Goal: Transaction & Acquisition: Obtain resource

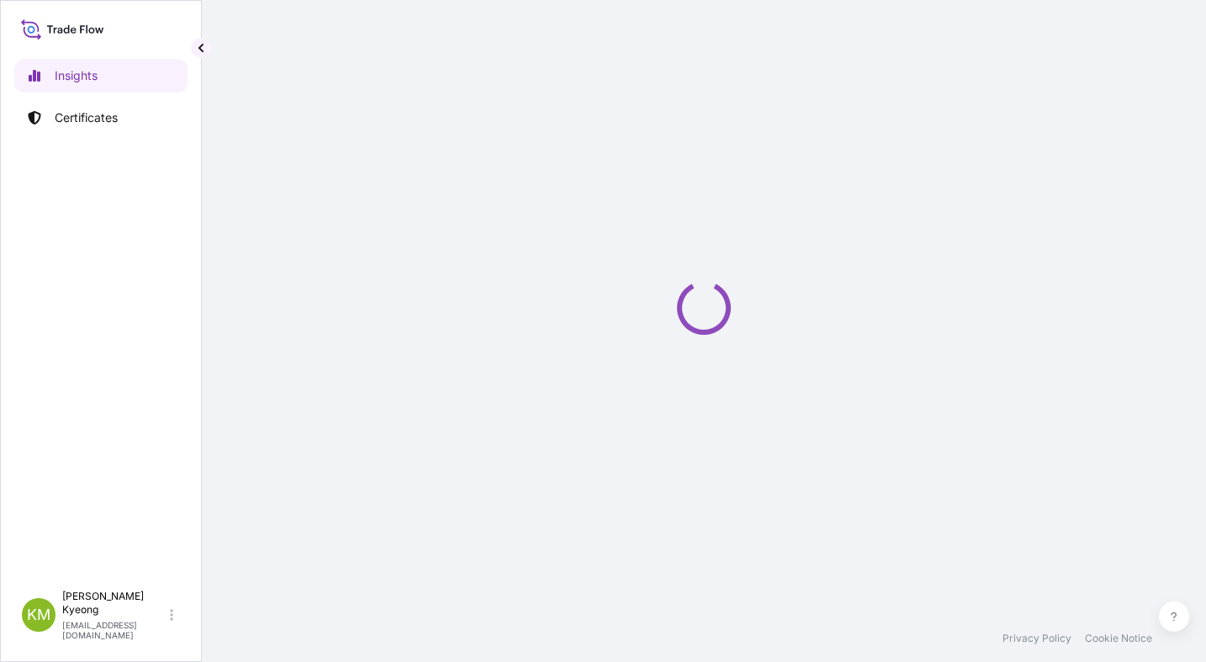
select select "2025"
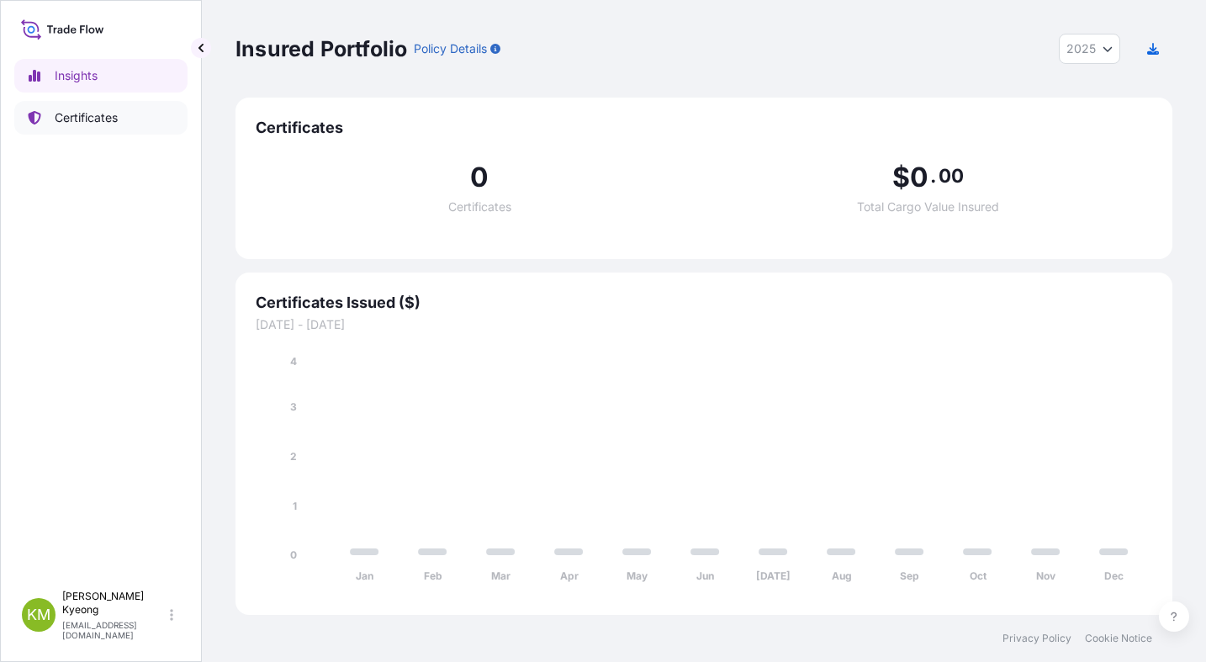
click at [93, 125] on p "Certificates" at bounding box center [86, 117] width 63 height 17
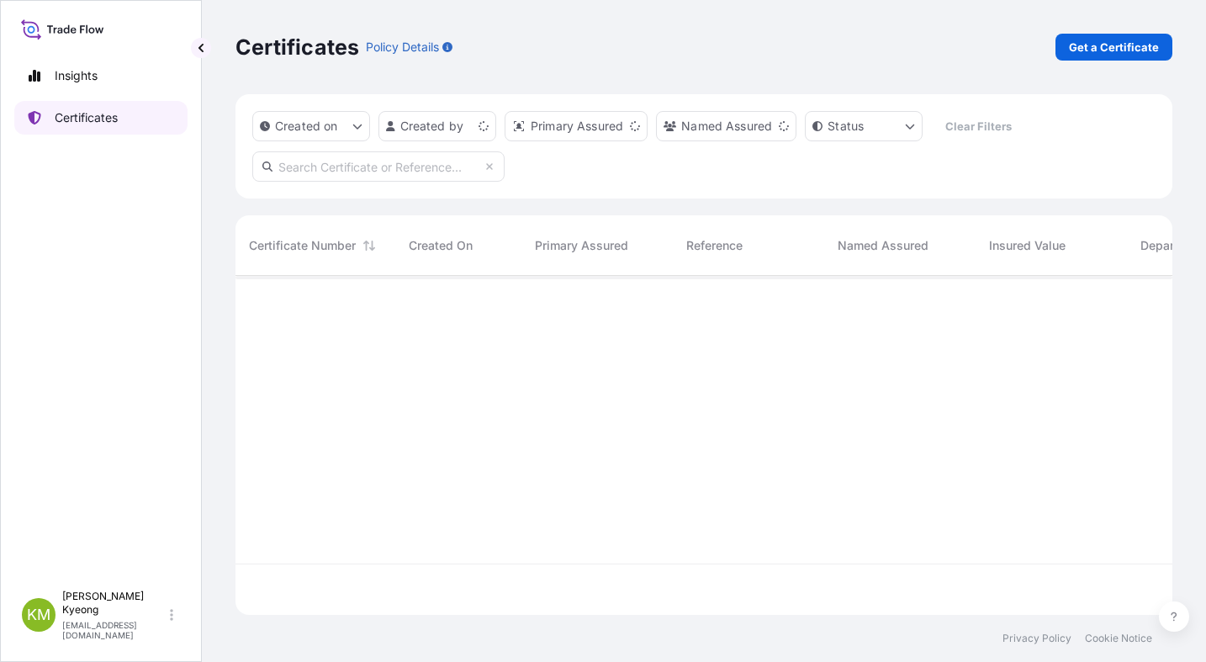
scroll to position [336, 924]
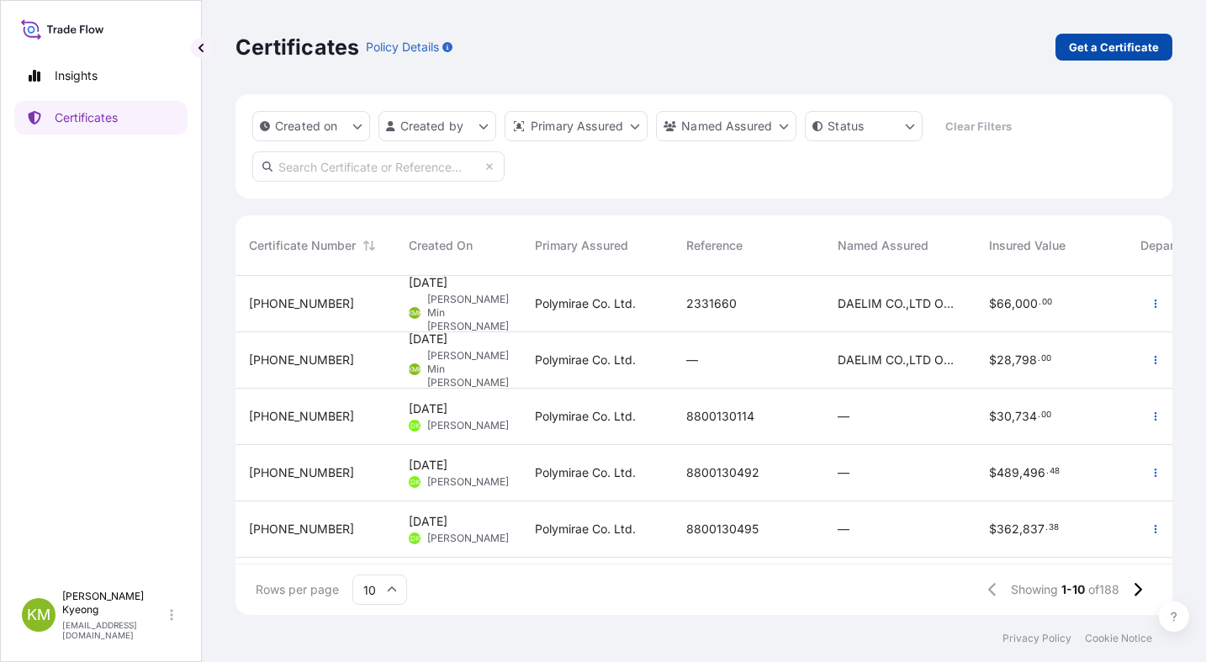
click at [1130, 44] on p "Get a Certificate" at bounding box center [1114, 47] width 90 height 17
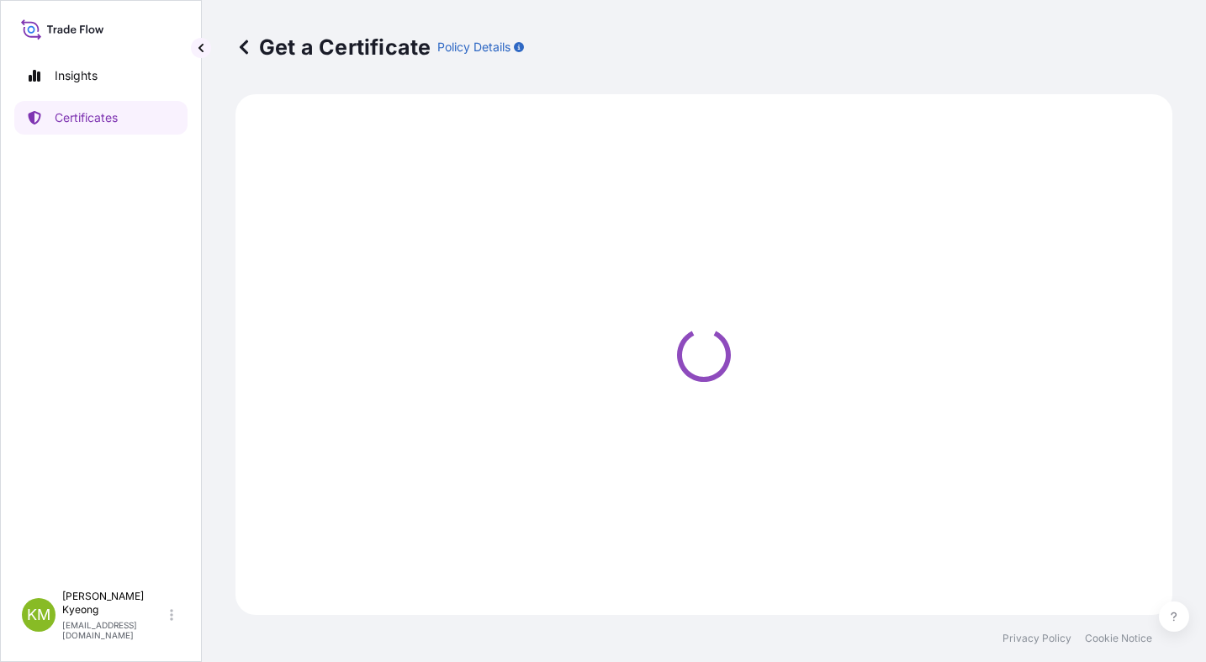
select select "Sea"
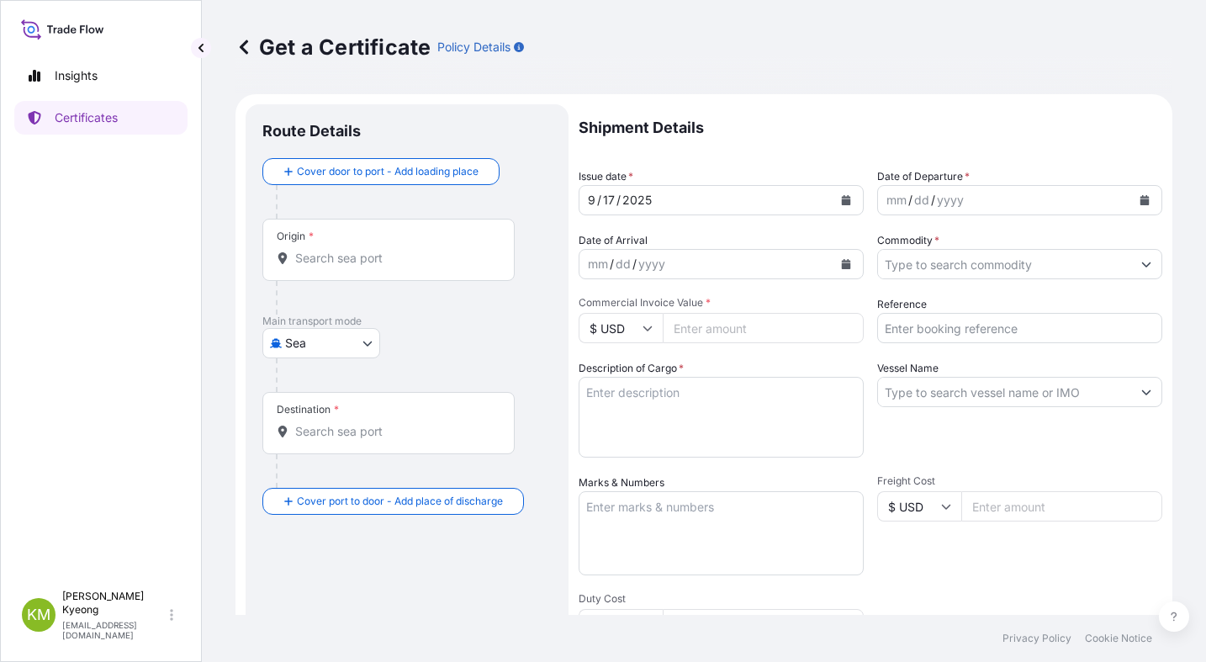
click at [331, 265] on input "Origin *" at bounding box center [394, 258] width 198 height 17
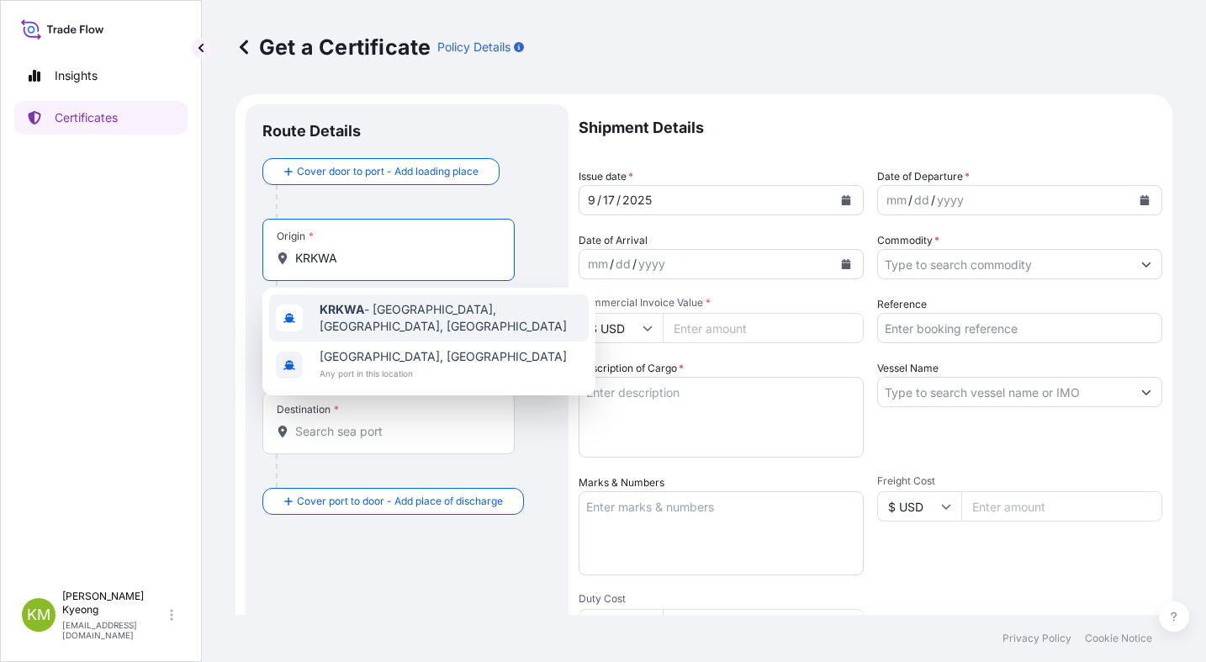
click at [342, 316] on b "KRKWA" at bounding box center [342, 309] width 45 height 14
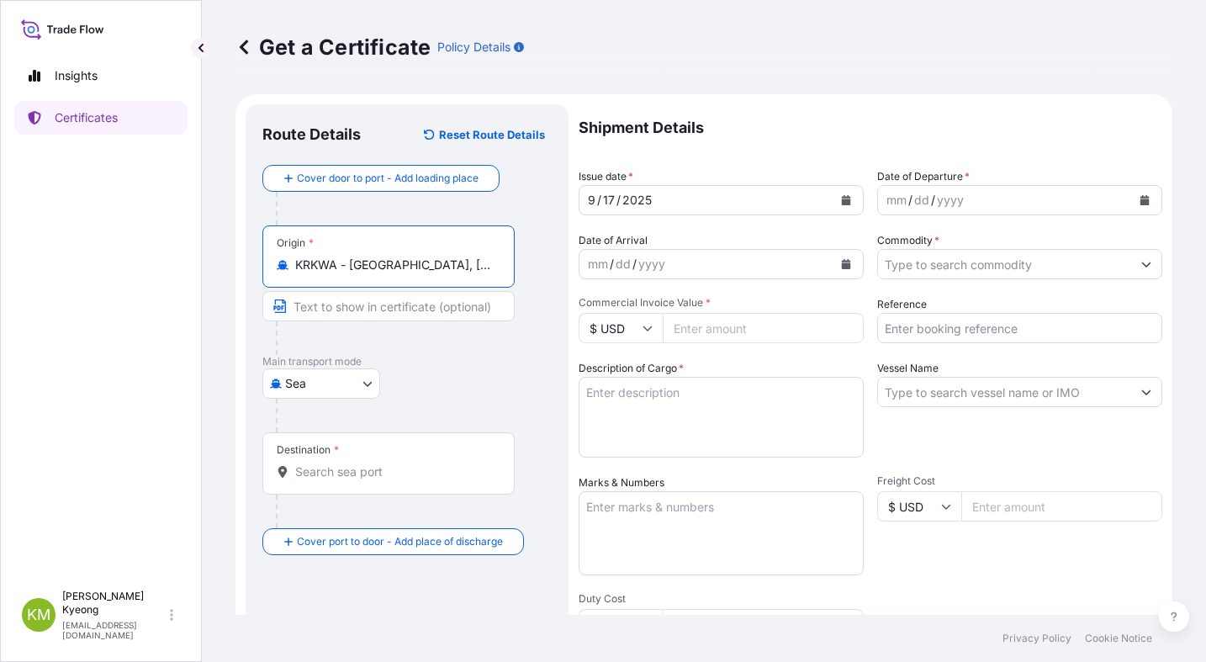
type input "KRKWA - Kwangyang, Korea, South"
click at [548, 480] on div "Destination *" at bounding box center [406, 480] width 289 height 96
click at [328, 470] on input "Destination *" at bounding box center [394, 471] width 198 height 17
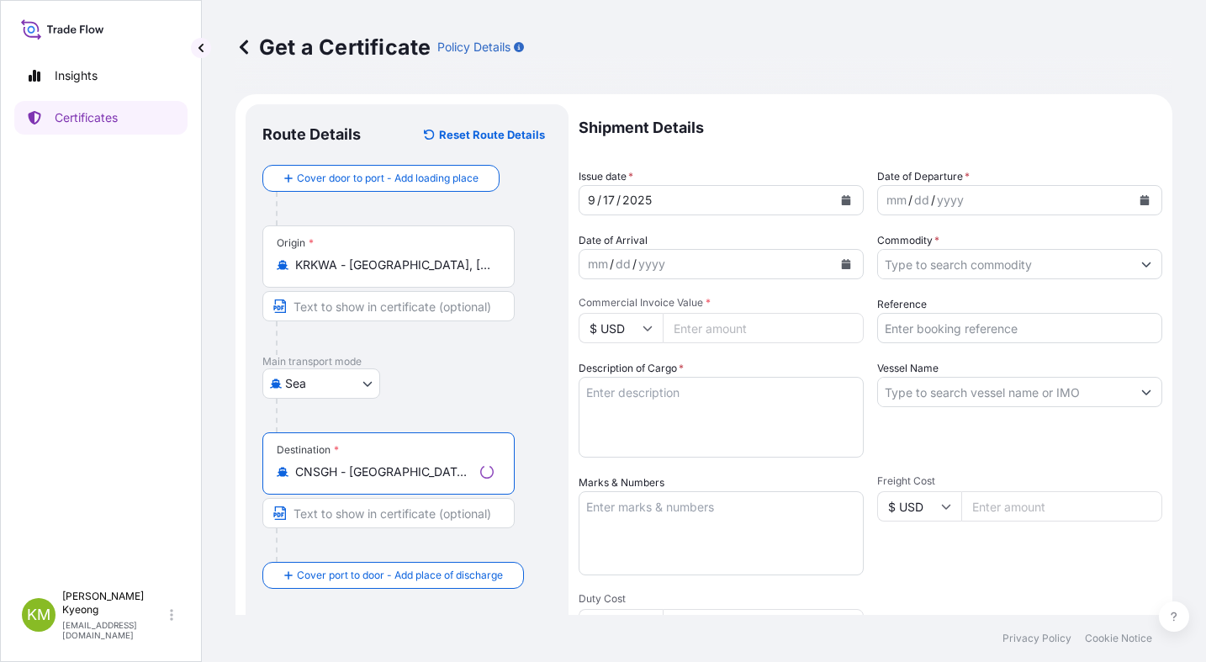
type input "CNSGH - Shanghai, China"
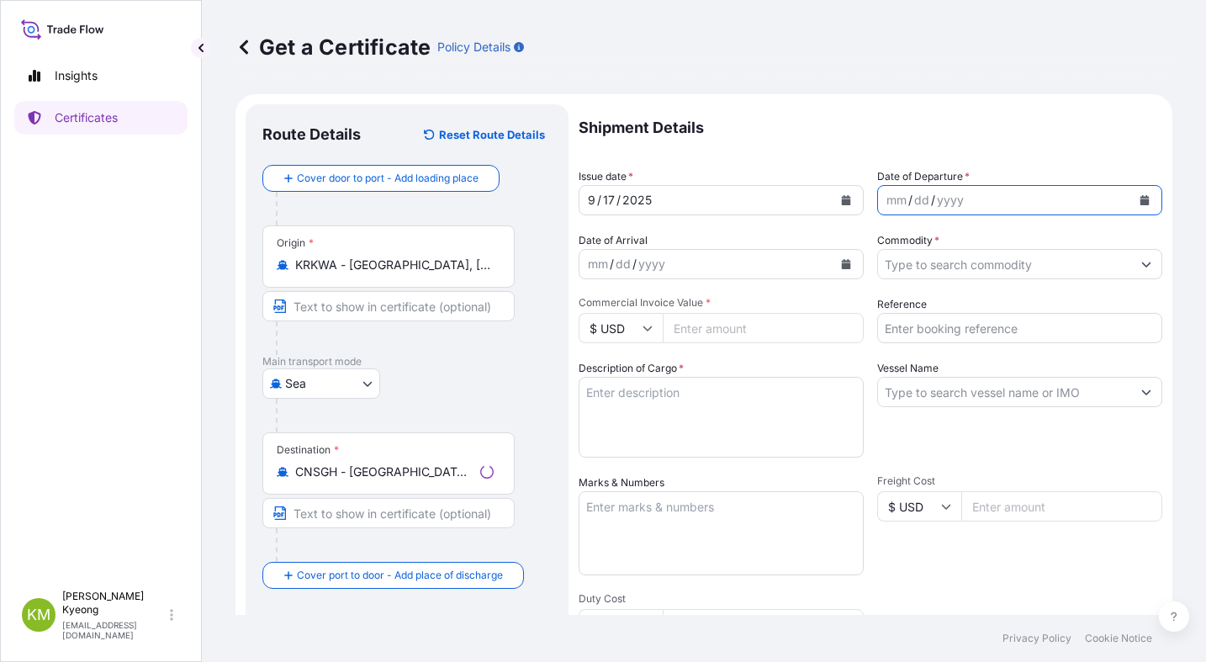
click at [1140, 202] on icon "Calendar" at bounding box center [1145, 200] width 10 height 10
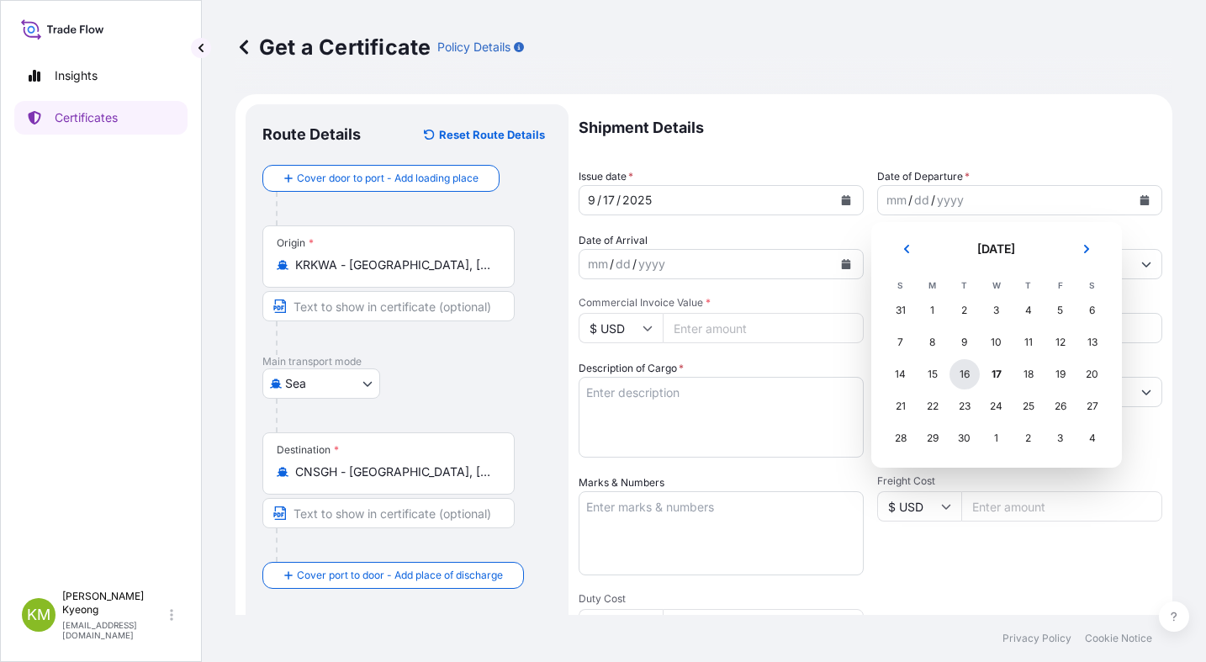
click at [966, 380] on div "16" at bounding box center [965, 374] width 30 height 30
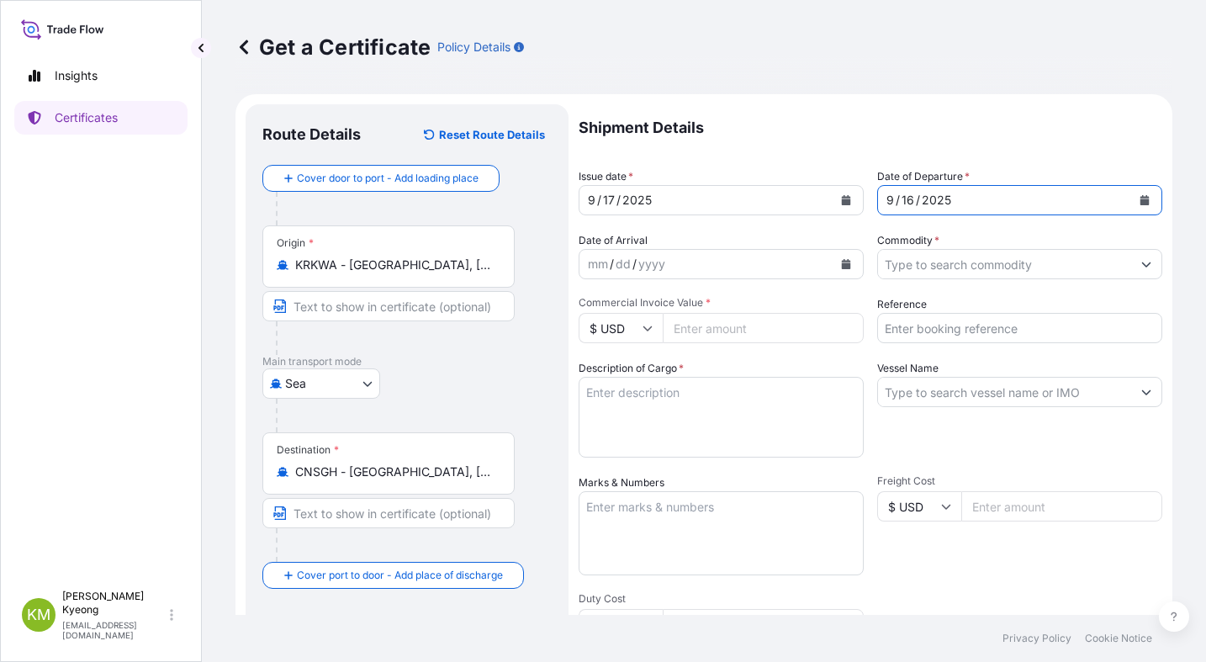
click at [940, 272] on input "Commodity *" at bounding box center [1004, 264] width 253 height 30
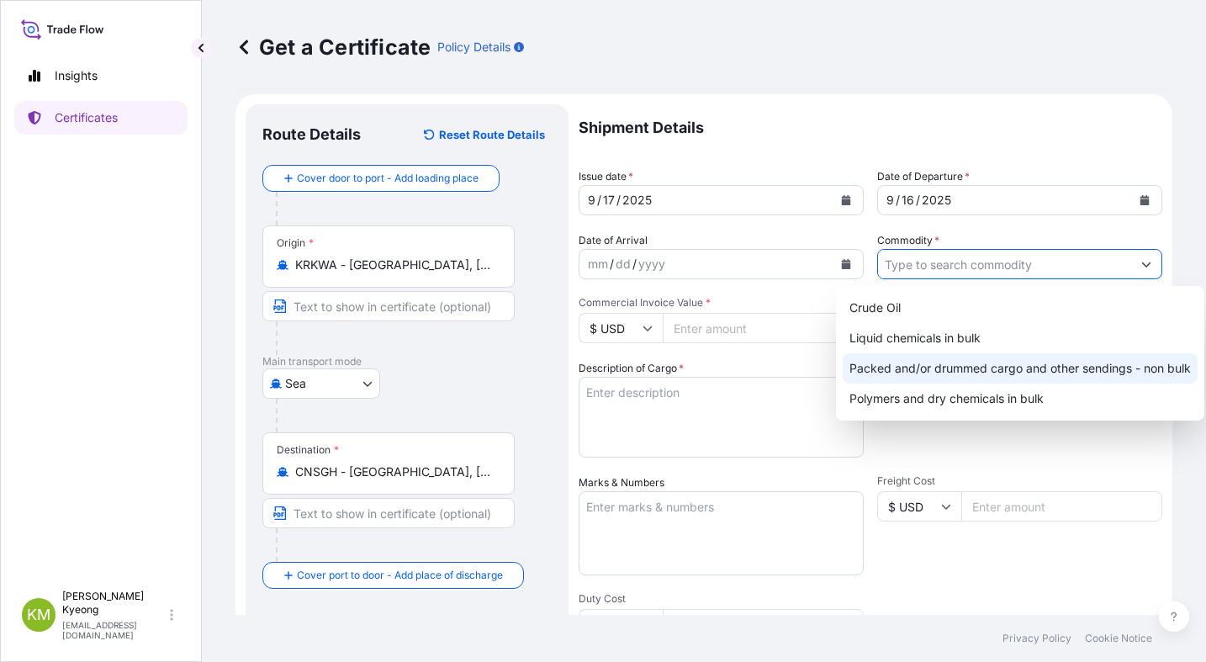
click at [965, 362] on div "Packed and/or drummed cargo and other sendings - non bulk" at bounding box center [1020, 368] width 355 height 30
type input "Packed and/or drummed cargo and other sendings - non bulk"
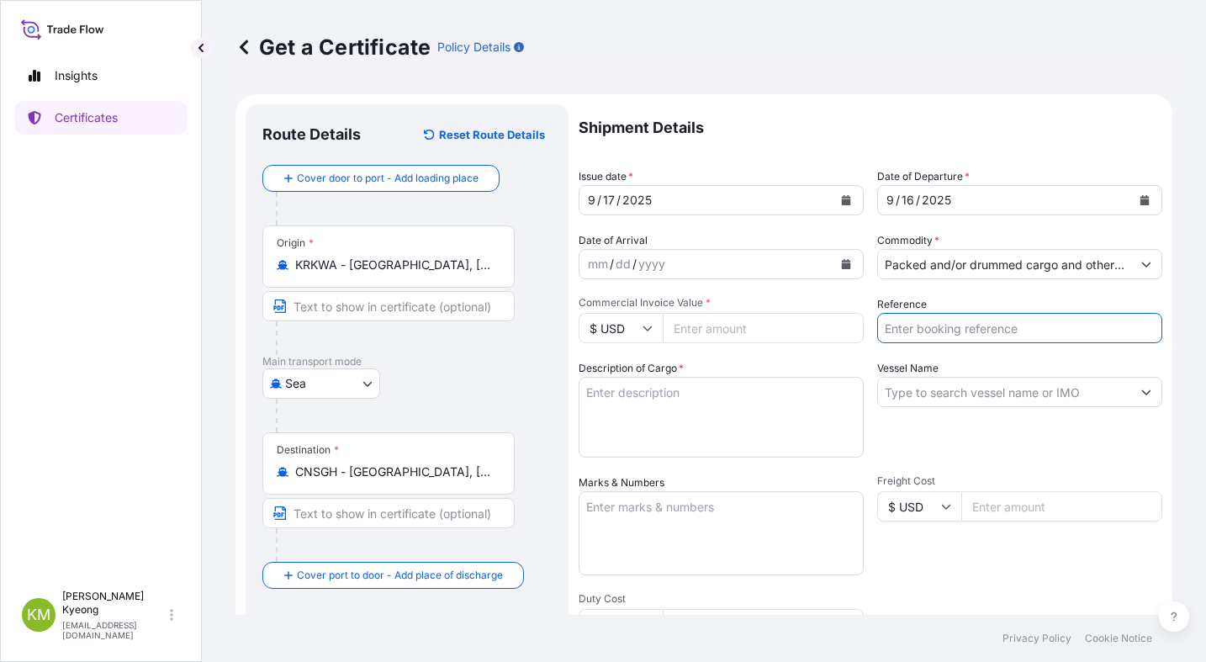
click at [948, 335] on input "Reference" at bounding box center [1019, 328] width 285 height 30
click at [916, 387] on input "Vessel Name" at bounding box center [1004, 392] width 253 height 30
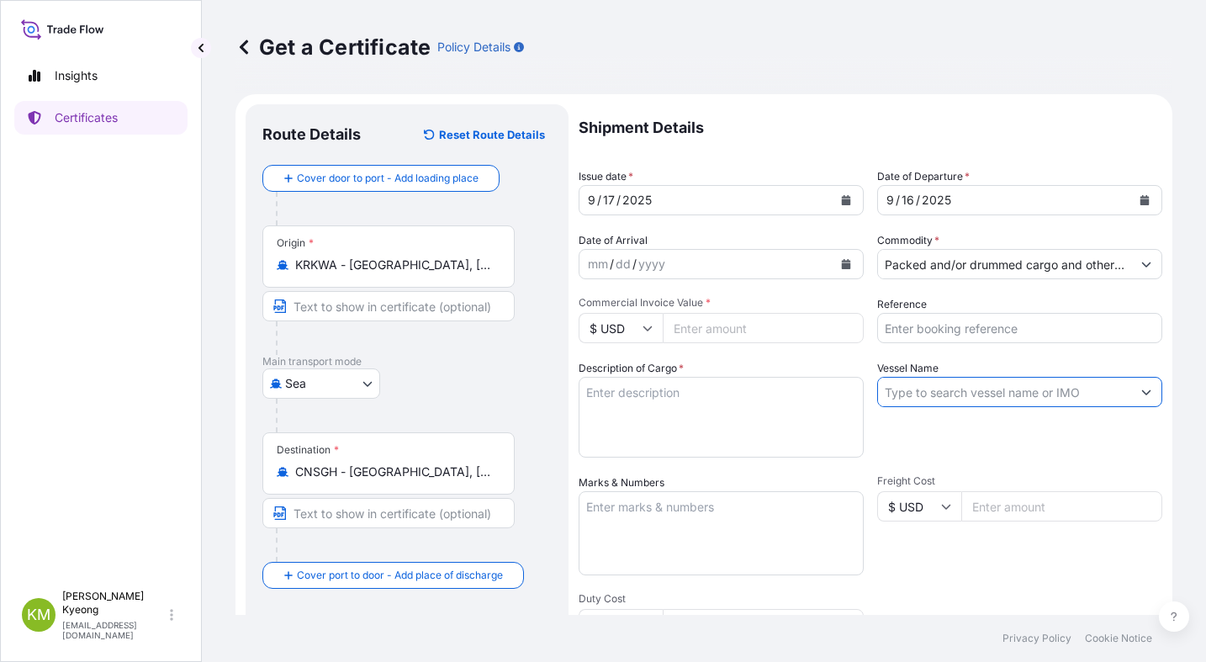
paste input "SUNNY LAVENDER /2510W"
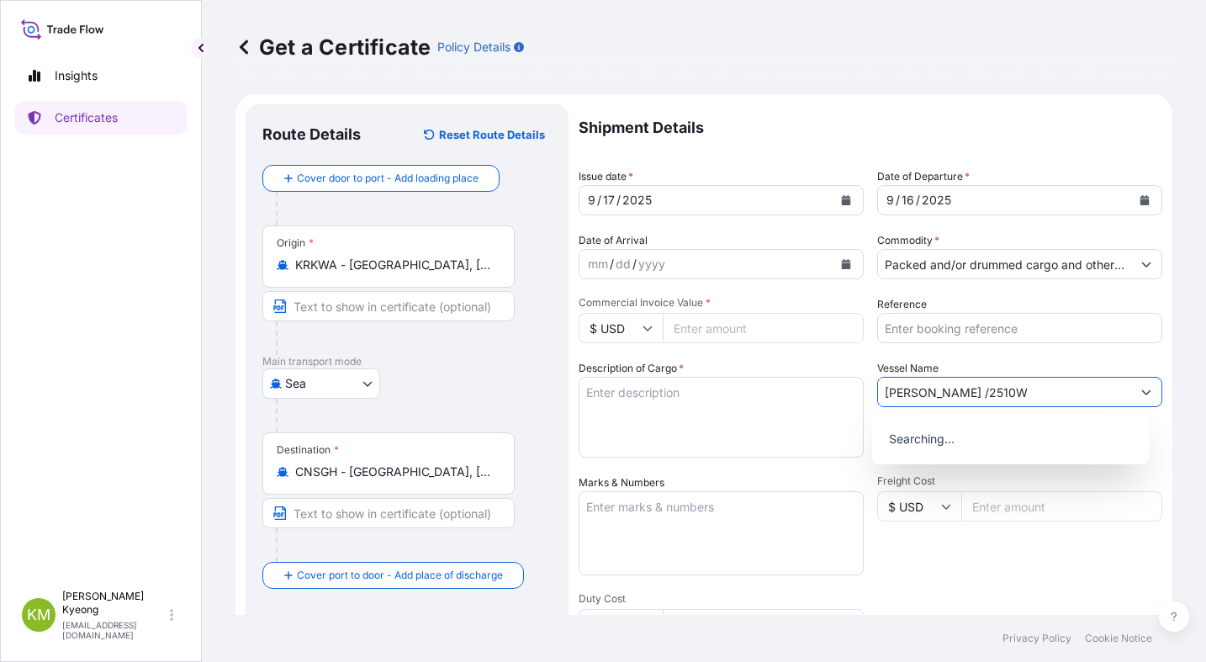
type input "SUNNY LAVENDER /2510W"
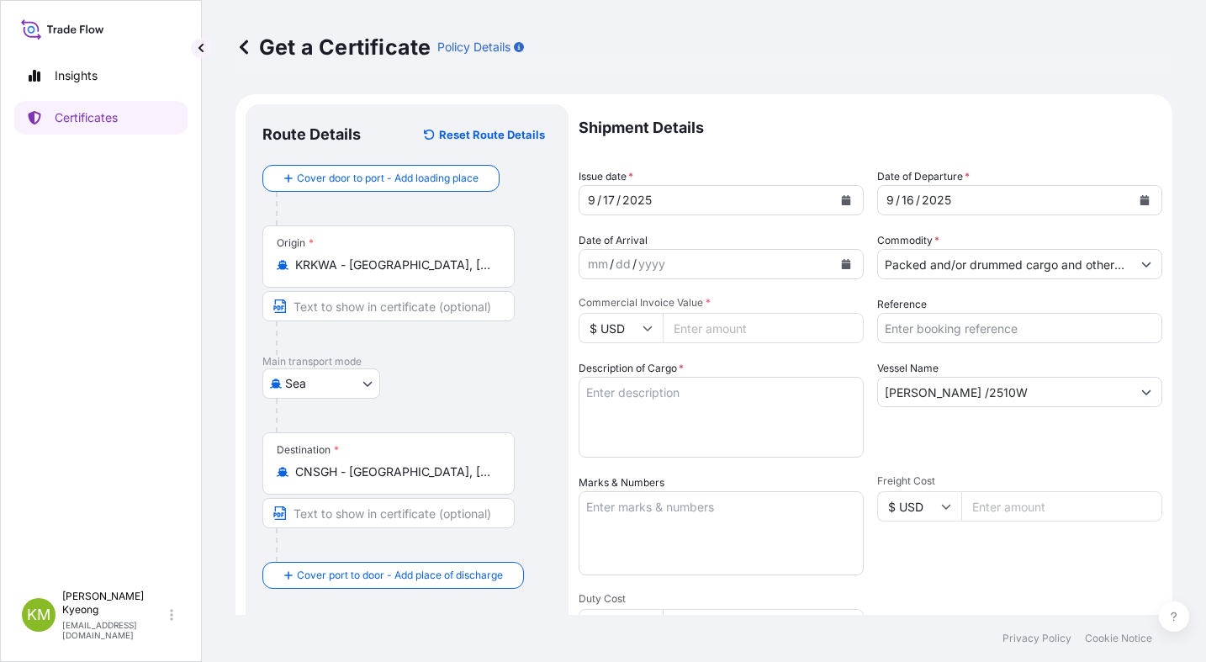
click at [961, 328] on input "Reference" at bounding box center [1019, 328] width 285 height 30
paste input "2335584-2"
type input "2335584-2"
click at [679, 437] on textarea "Description of Cargo *" at bounding box center [721, 417] width 285 height 81
type textarea "N/M"
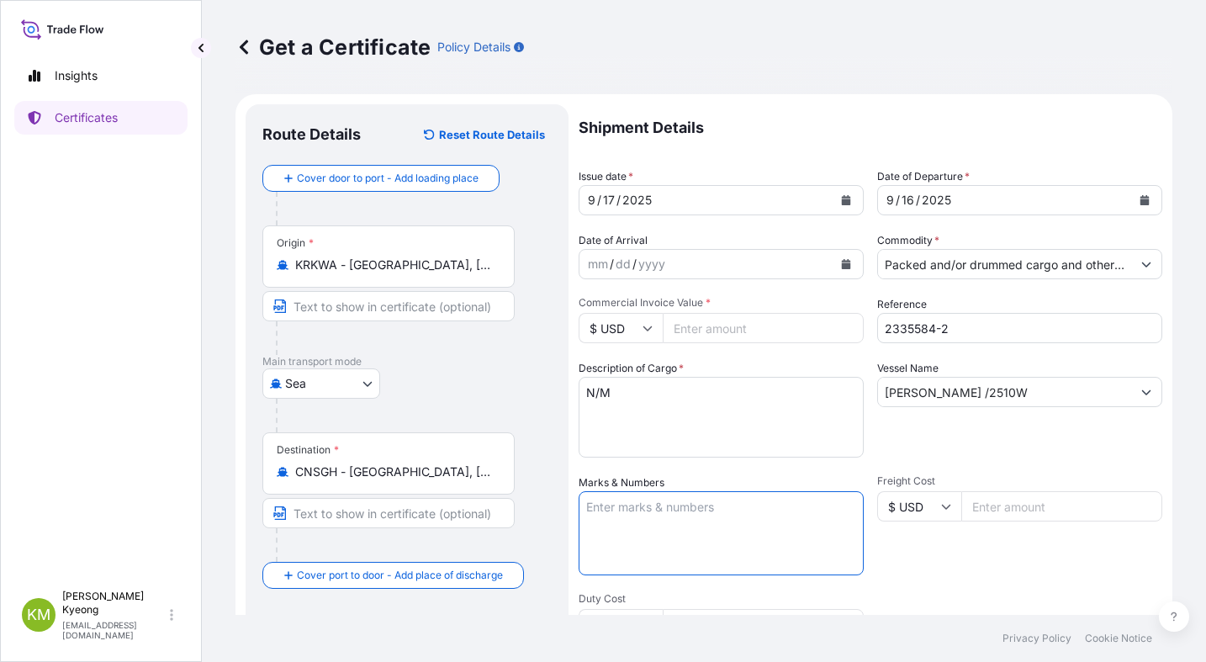
click at [706, 509] on textarea "Marks & Numbers" at bounding box center [721, 533] width 285 height 84
type textarea "B"
type textarea "N/M"
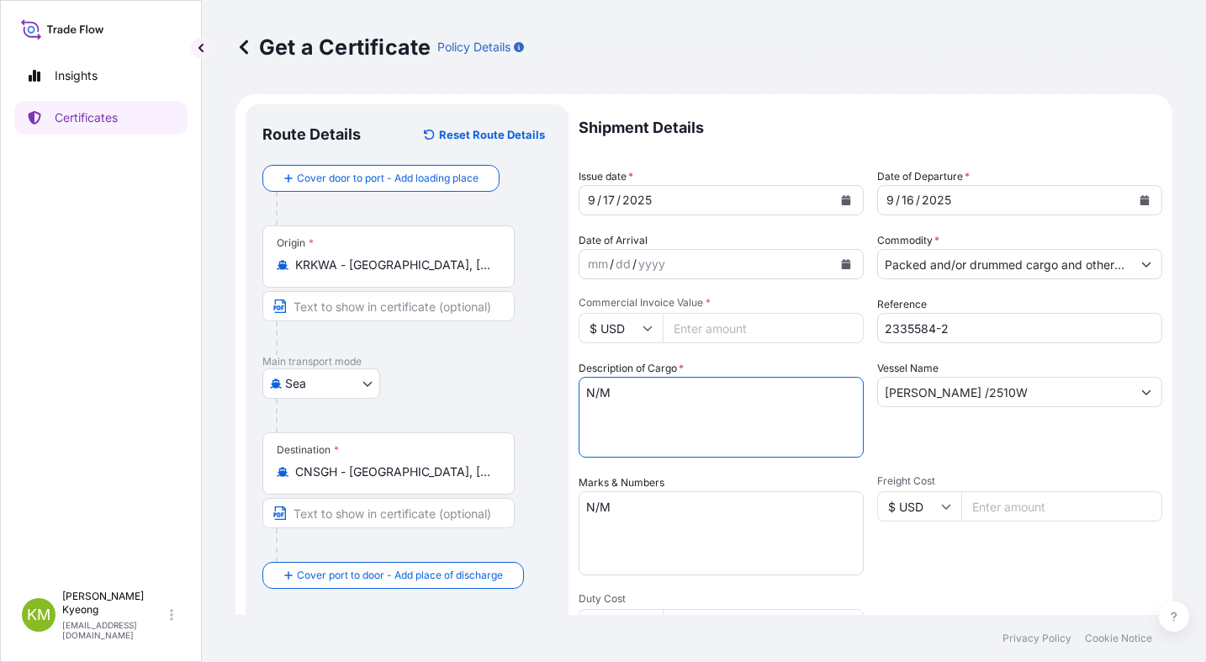
click at [623, 441] on textarea "N/M" at bounding box center [721, 417] width 285 height 81
drag, startPoint x: 625, startPoint y: 394, endPoint x: 393, endPoint y: 351, distance: 236.2
click at [399, 352] on form "Route Details Reset Route Details Cover door to port - Add loading place Place …" at bounding box center [703, 528] width 937 height 869
paste textarea "POLYPROPYLENE HP461Y QUANTITY: 72MT"
type textarea "POLYPROPYLENE HP461Y QUANTITY: 72MT"
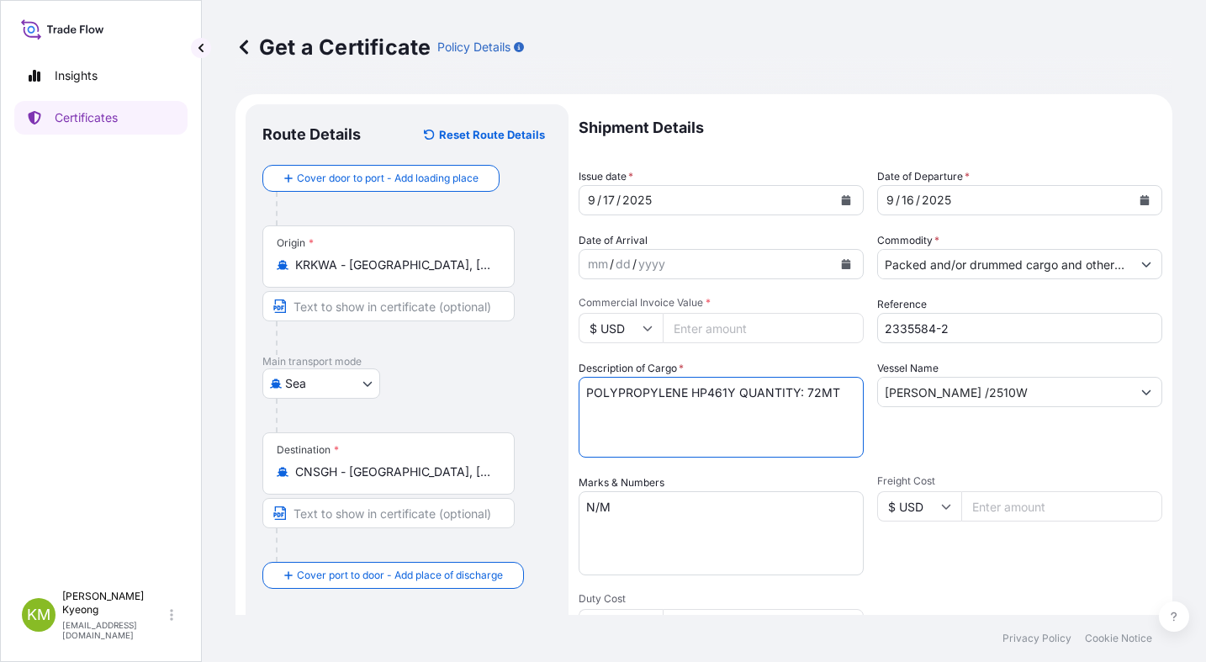
click at [704, 331] on input "Commercial Invoice Value *" at bounding box center [763, 328] width 201 height 30
click at [691, 328] on input "Commercial Invoice Value *" at bounding box center [763, 328] width 201 height 30
type input "77976"
click at [667, 449] on textarea "POLYPROPYLENE HP461Y QUANTITY: 72MT" at bounding box center [721, 417] width 285 height 81
click at [738, 394] on textarea "POLYPROPYLENE HP461Y QUANTITY: 72MT" at bounding box center [721, 417] width 285 height 81
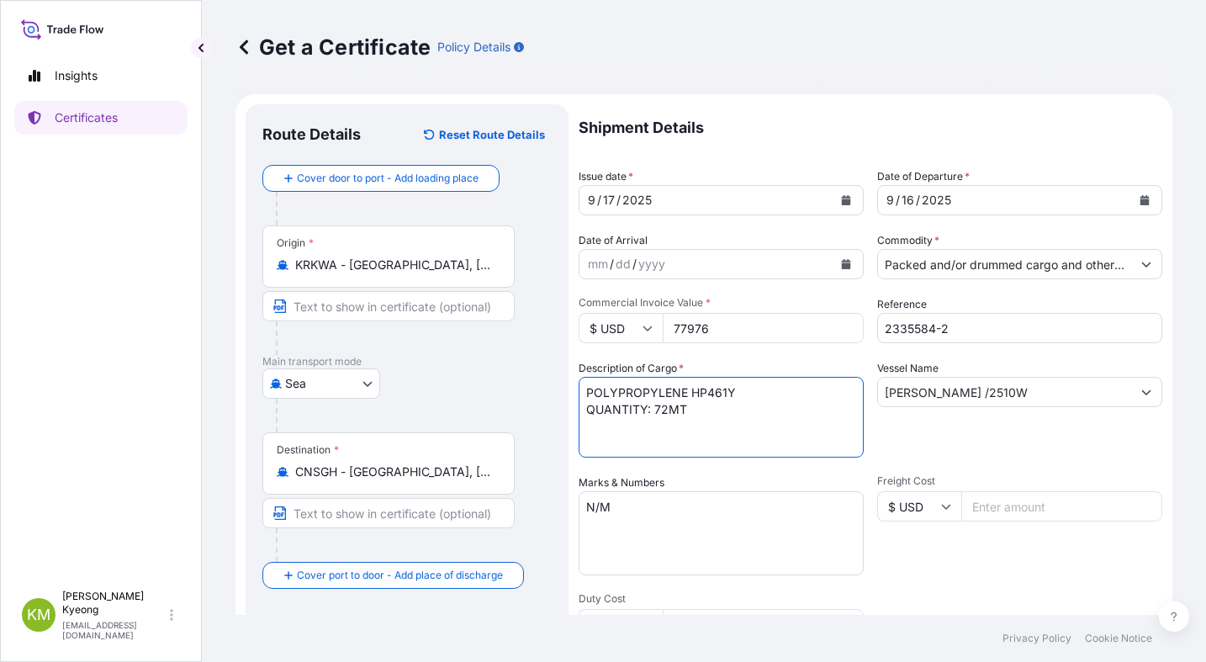
type textarea "POLYPROPYLENE HP461Y QUANTITY: 72MT"
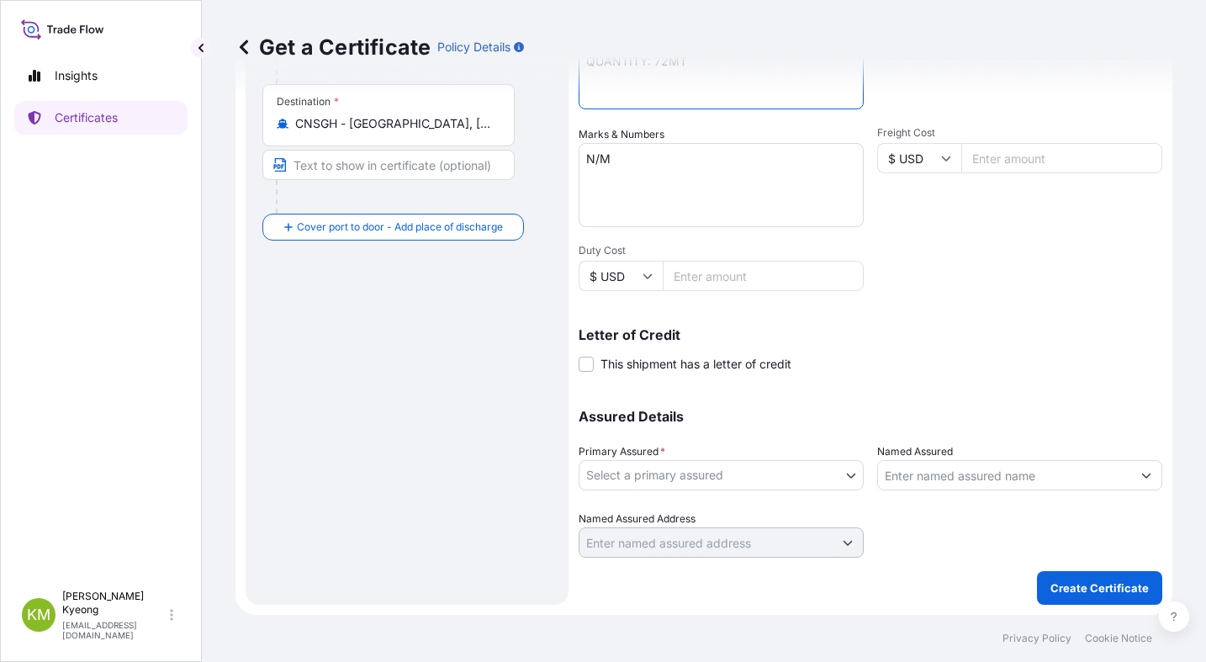
click at [613, 475] on body "Insights Certificates KM Kim Min Kyeong kmkim@daelim.co.kr Get a Certificate Po…" at bounding box center [603, 331] width 1206 height 662
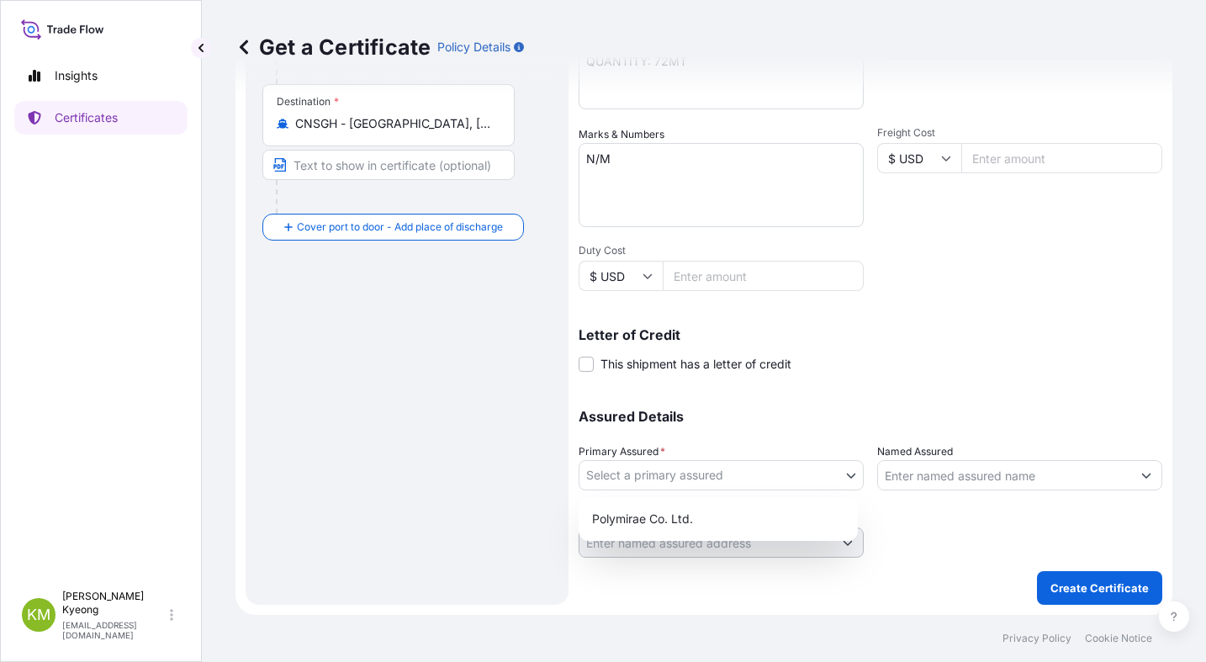
click at [634, 502] on div "Polymirae Co. Ltd." at bounding box center [718, 519] width 279 height 44
click at [640, 513] on div "Polymirae Co. Ltd." at bounding box center [718, 519] width 266 height 30
select select "32021"
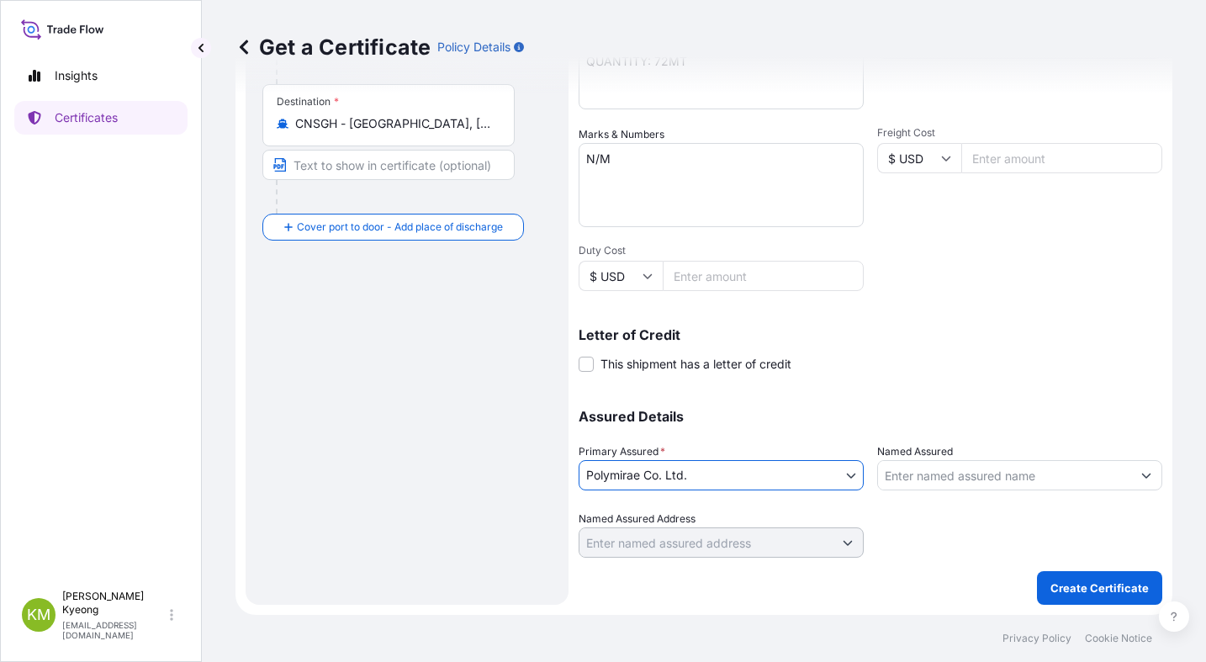
click at [918, 472] on input "Named Assured" at bounding box center [1004, 475] width 253 height 30
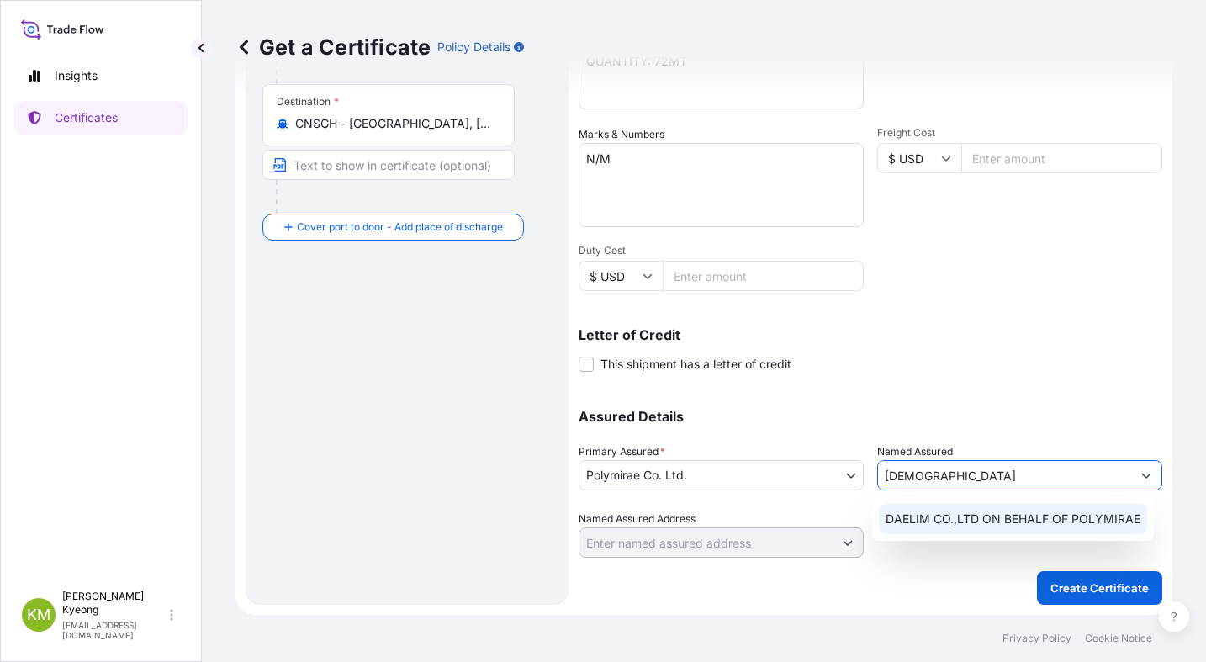
click at [942, 519] on span "DAELIM CO.,LTD ON BEHALF OF POLYMIRAE" at bounding box center [1013, 519] width 255 height 17
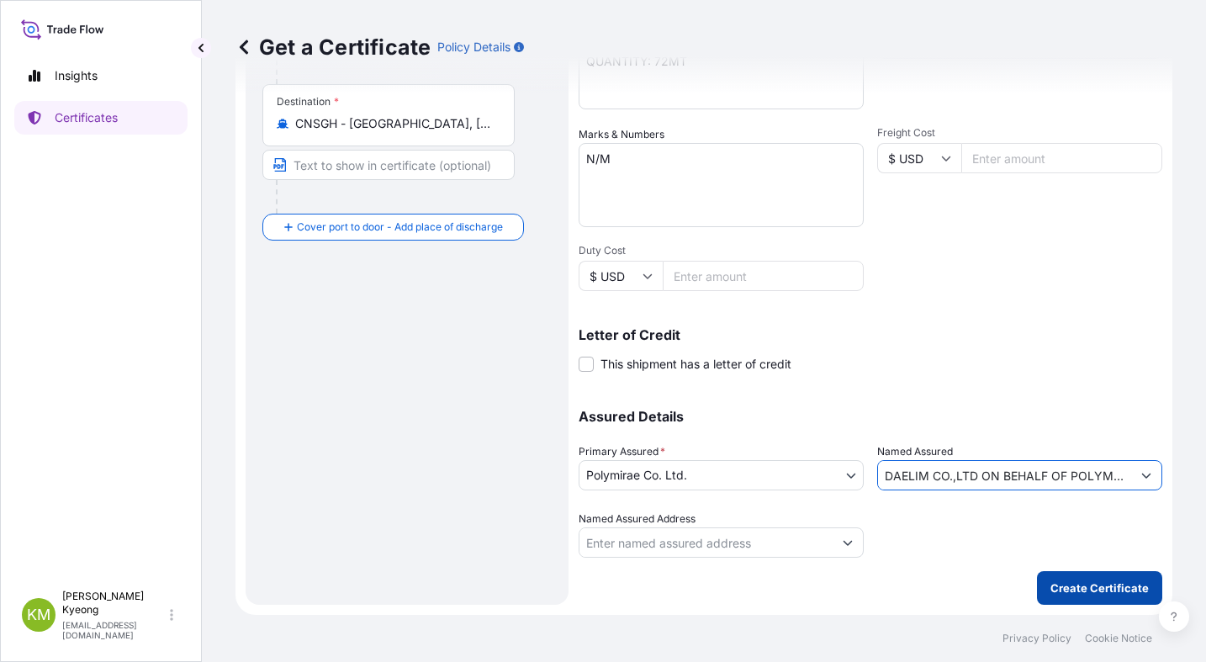
type input "DAELIM CO.,LTD ON BEHALF OF POLYMIRAE"
click at [1103, 593] on p "Create Certificate" at bounding box center [1099, 587] width 98 height 17
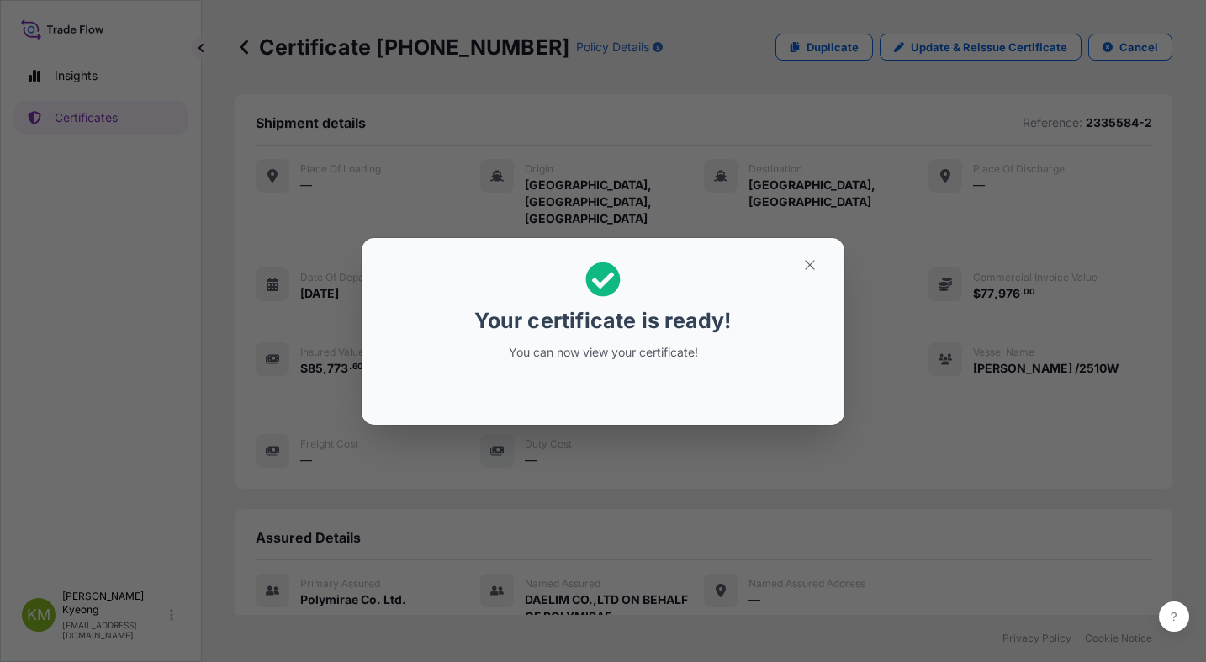
click at [95, 448] on div "Your certificate is ready! You can now view your certificate!" at bounding box center [603, 331] width 1206 height 662
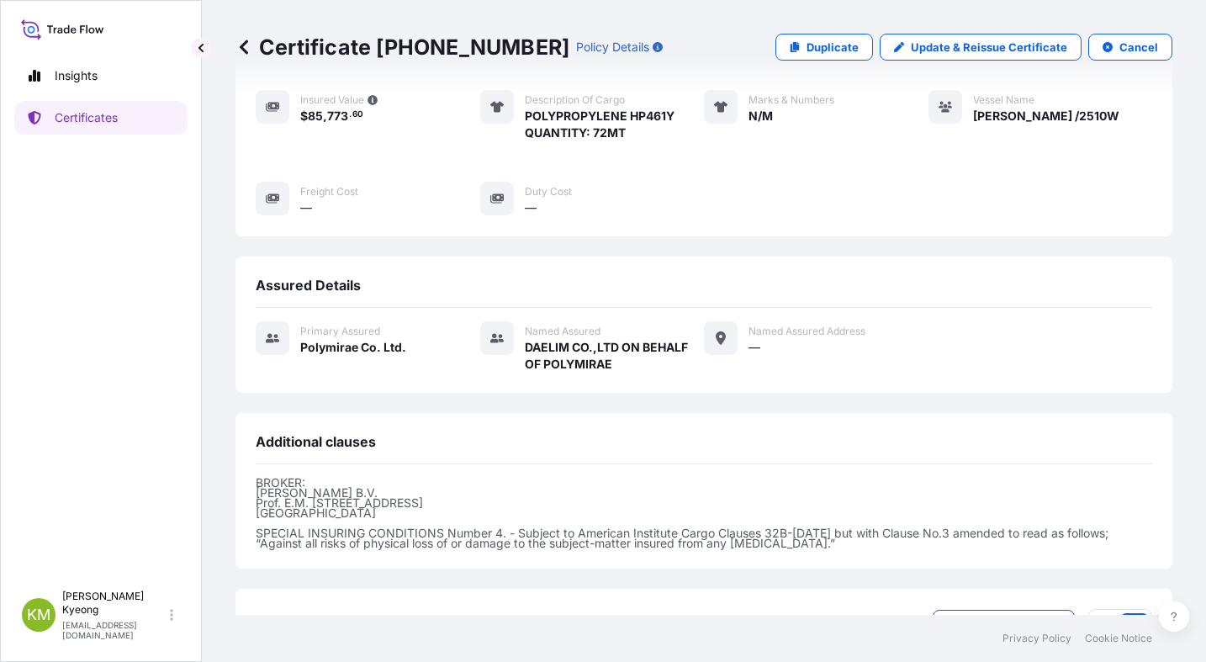
scroll to position [360, 0]
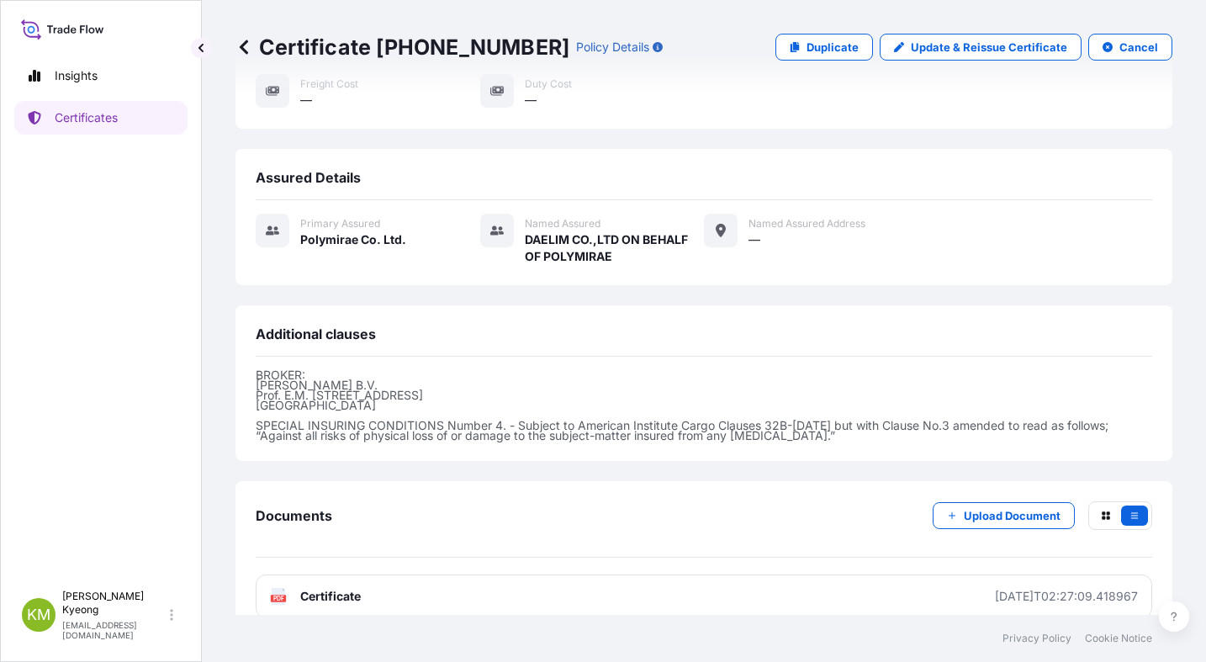
click at [368, 580] on link "PDF Certificate 2025-09-17T02:27:09.418967" at bounding box center [704, 596] width 897 height 44
